Goal: Task Accomplishment & Management: Manage account settings

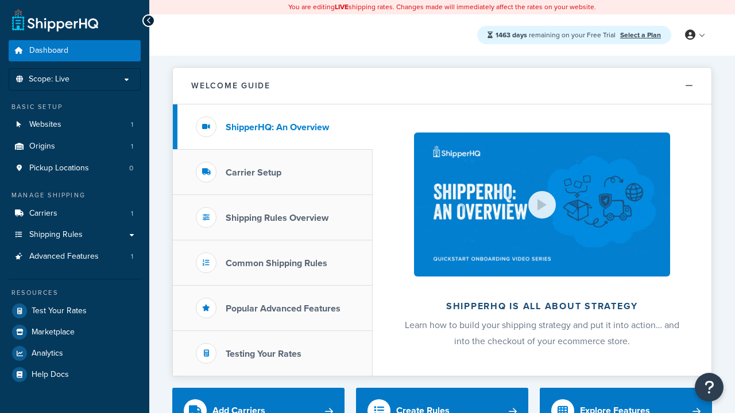
click at [640, 34] on link "Select a Plan" at bounding box center [640, 35] width 41 height 10
